Goal: Use online tool/utility: Utilize a website feature to perform a specific function

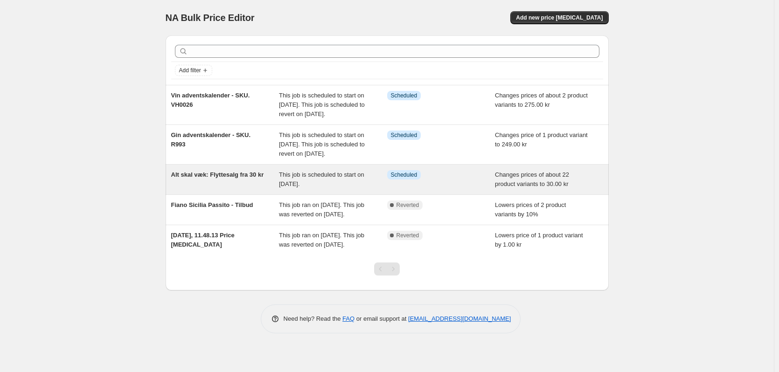
click at [242, 178] on span "Alt skal væk: Flyttesalg fra 30 kr" at bounding box center [217, 174] width 93 height 7
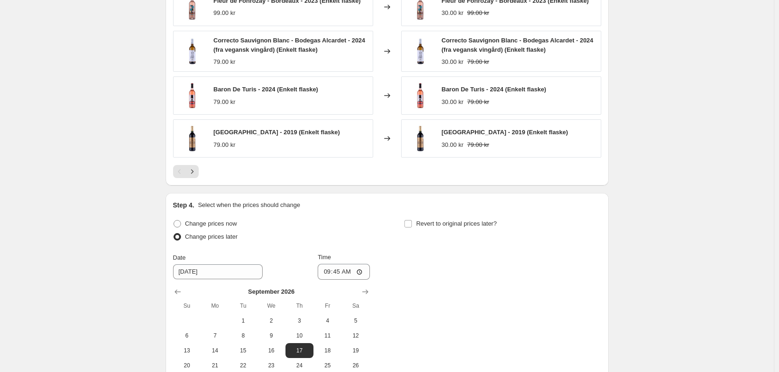
scroll to position [721, 0]
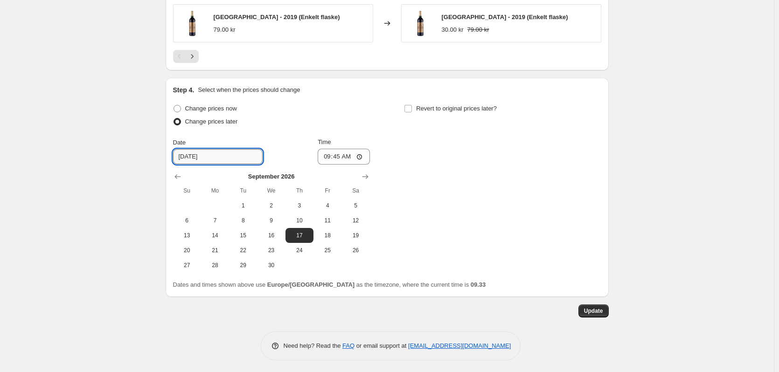
click at [211, 151] on input "[DATE]" at bounding box center [218, 156] width 90 height 15
click at [214, 156] on input "[DATE]" at bounding box center [218, 156] width 90 height 15
type input "[DATE]"
click at [461, 206] on div "Change prices now Change prices later Date [DATE] Time 09:45 [DATE] Su Mo Tu We…" at bounding box center [387, 187] width 428 height 171
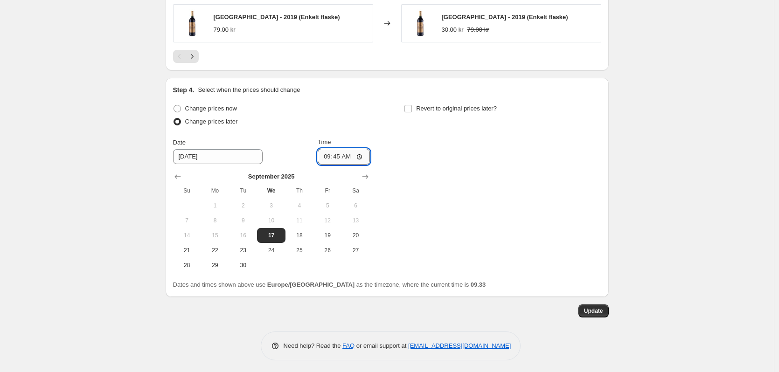
click at [345, 155] on input "09:45" at bounding box center [343, 157] width 52 height 16
click at [347, 158] on input "09:45" at bounding box center [343, 157] width 52 height 16
type input "09:40"
click at [503, 208] on div "Change prices now Change prices later Date [DATE] Time 09:40 [DATE] Su Mo Tu We…" at bounding box center [387, 187] width 428 height 171
click at [600, 309] on span "Update" at bounding box center [593, 310] width 19 height 7
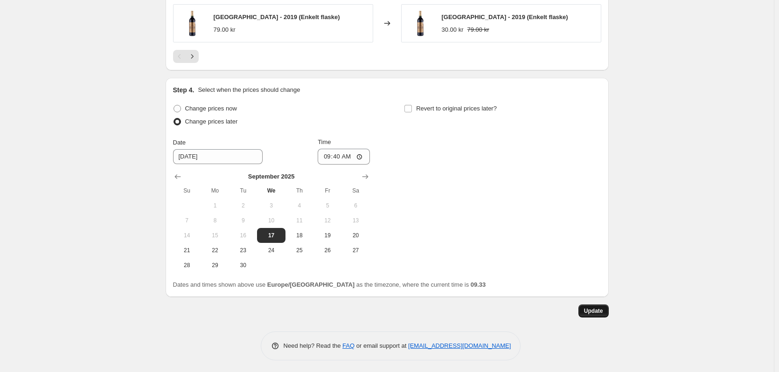
scroll to position [0, 0]
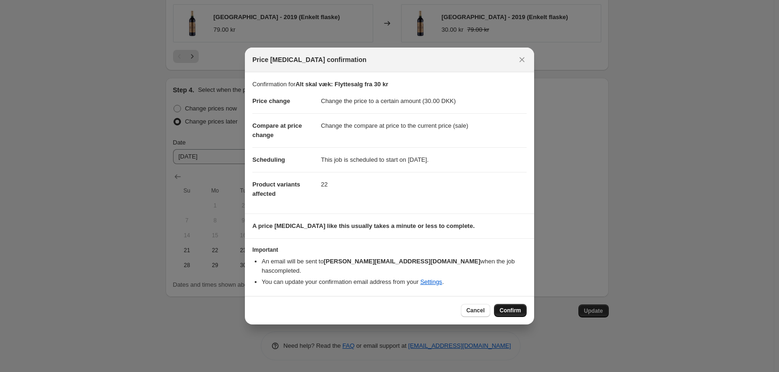
click at [517, 307] on span "Confirm" at bounding box center [509, 310] width 21 height 7
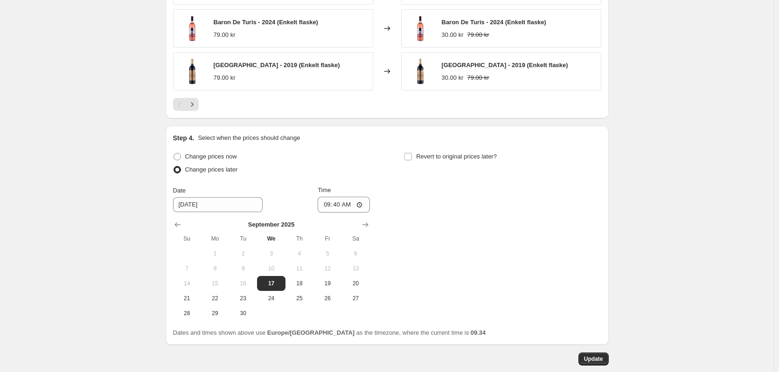
scroll to position [721, 0]
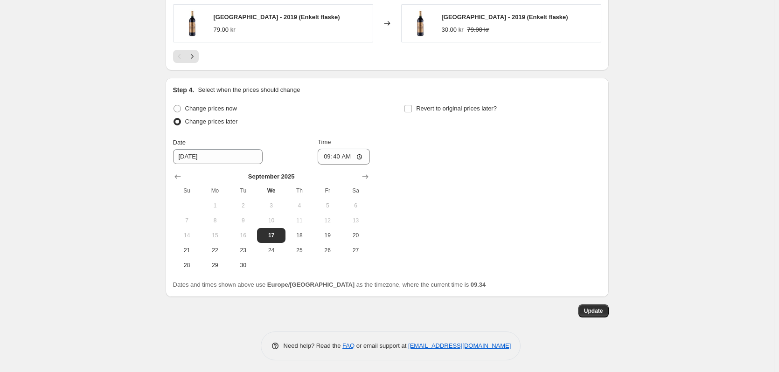
click at [598, 307] on span "Update" at bounding box center [593, 310] width 19 height 7
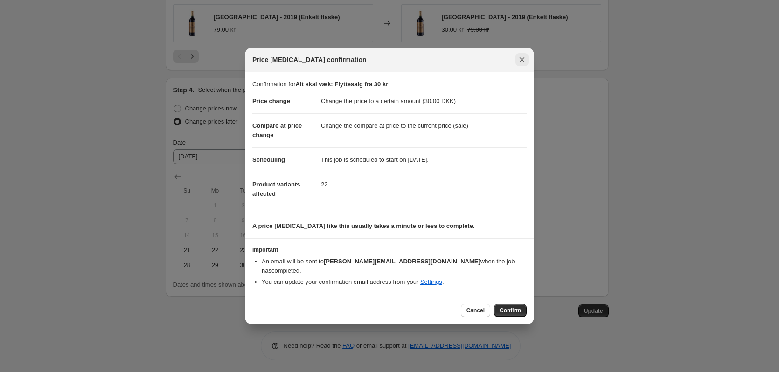
click at [526, 62] on button "Close" at bounding box center [521, 59] width 13 height 13
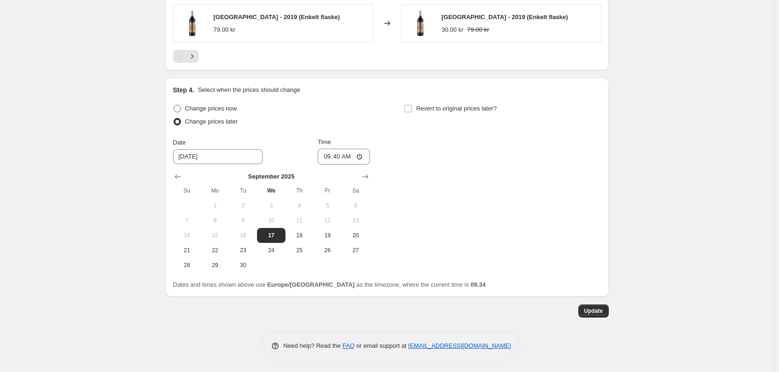
click at [184, 104] on label "Change prices now" at bounding box center [205, 108] width 64 height 13
click at [174, 105] on input "Change prices now" at bounding box center [173, 105] width 0 height 0
radio input "true"
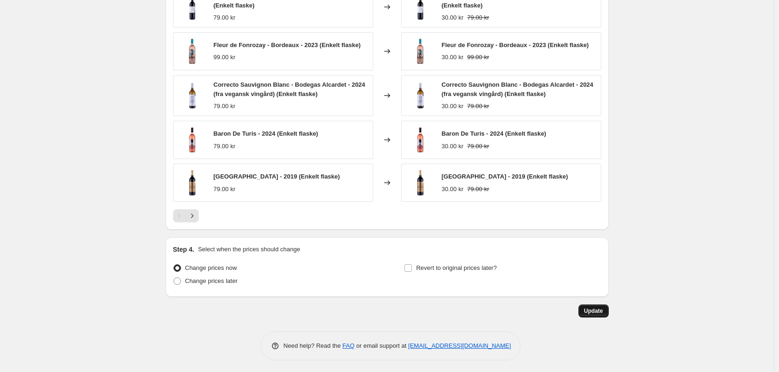
click at [605, 306] on button "Update" at bounding box center [593, 310] width 30 height 13
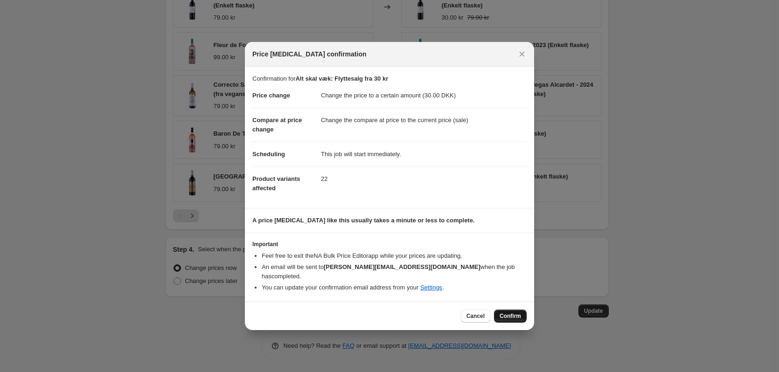
click at [515, 312] on span "Confirm" at bounding box center [509, 315] width 21 height 7
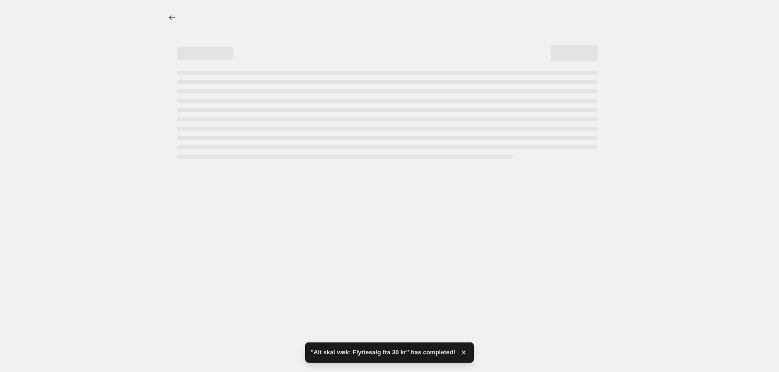
scroll to position [0, 0]
